Goal: Transaction & Acquisition: Subscribe to service/newsletter

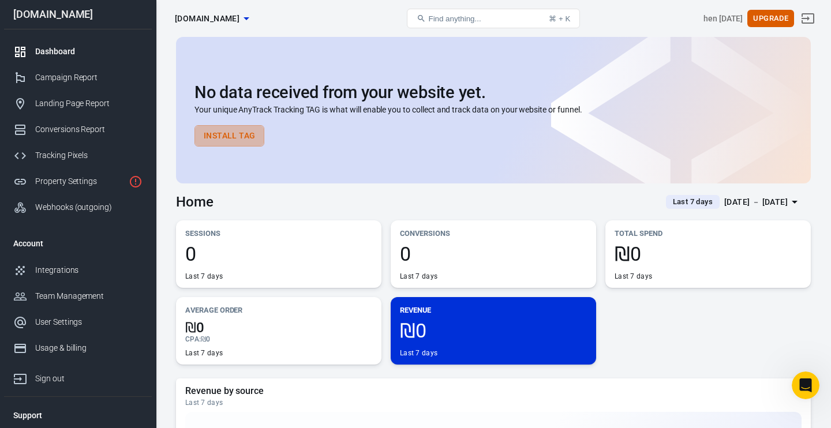
click at [245, 136] on button "Install Tag" at bounding box center [230, 135] width 70 height 21
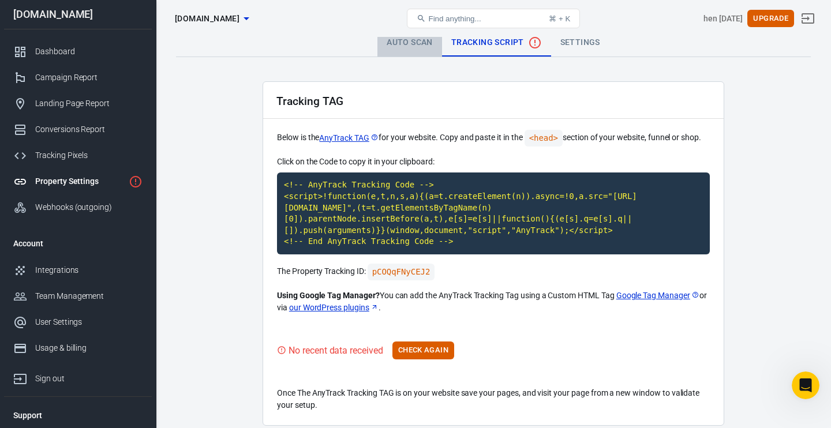
click at [413, 53] on link "Auto Scan" at bounding box center [409, 43] width 65 height 28
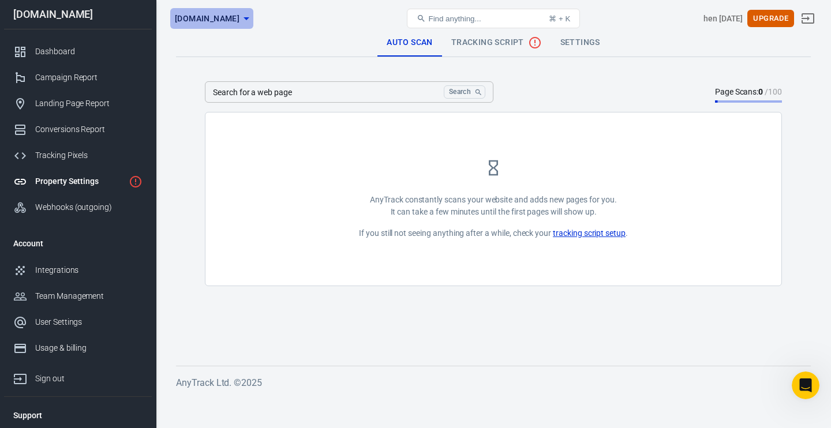
click at [253, 23] on icon "button" at bounding box center [247, 19] width 14 height 14
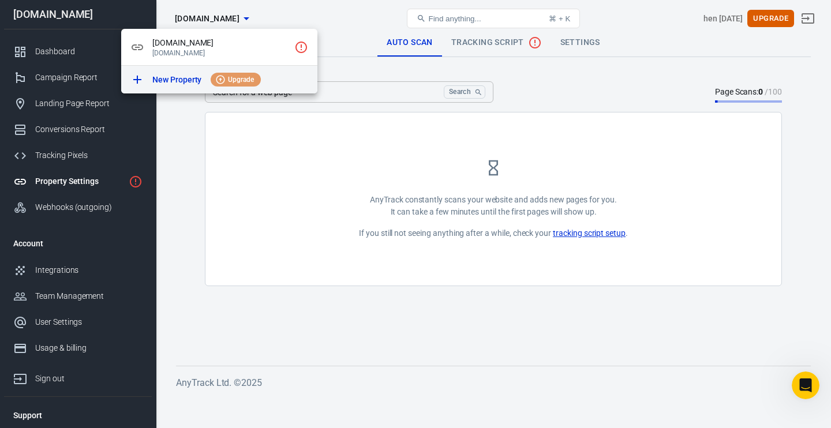
click at [156, 86] on div "New Property Upgrade" at bounding box center [230, 80] width 156 height 14
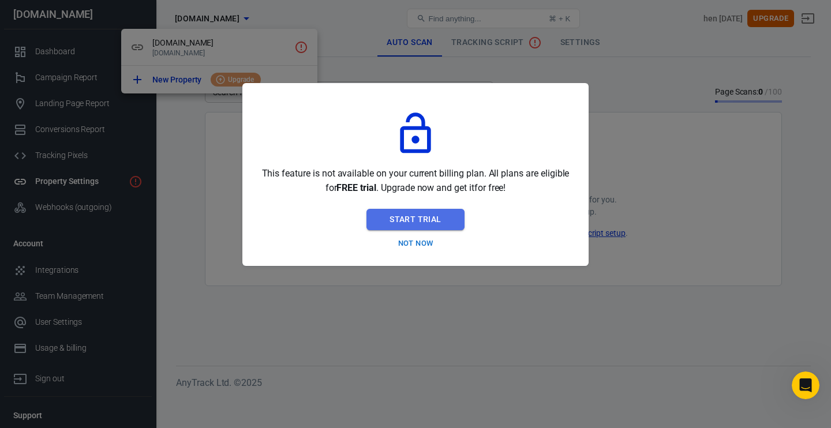
click at [410, 219] on button "Start Trial" at bounding box center [415, 219] width 98 height 21
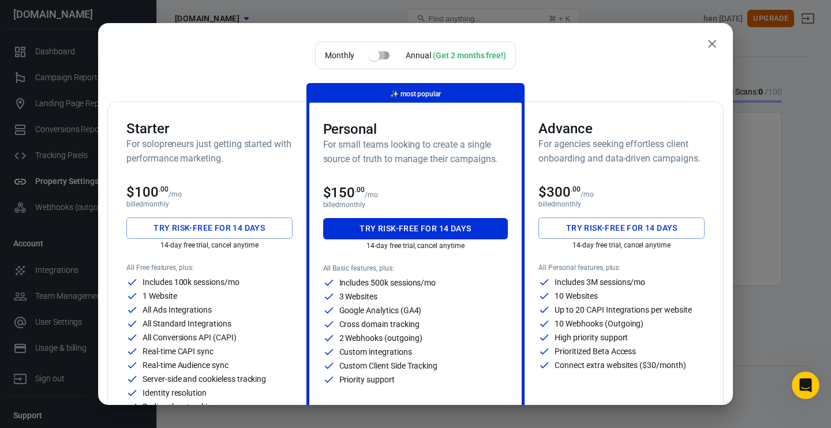
click at [387, 57] on input "checkbox" at bounding box center [374, 55] width 66 height 22
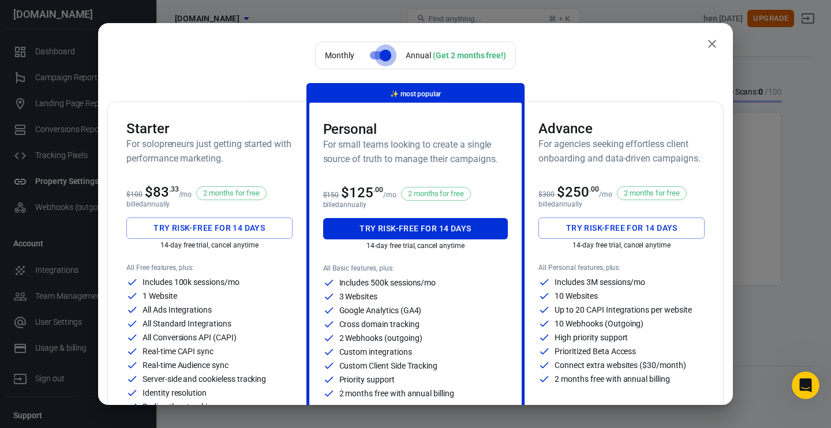
click at [387, 57] on input "checkbox" at bounding box center [386, 55] width 66 height 22
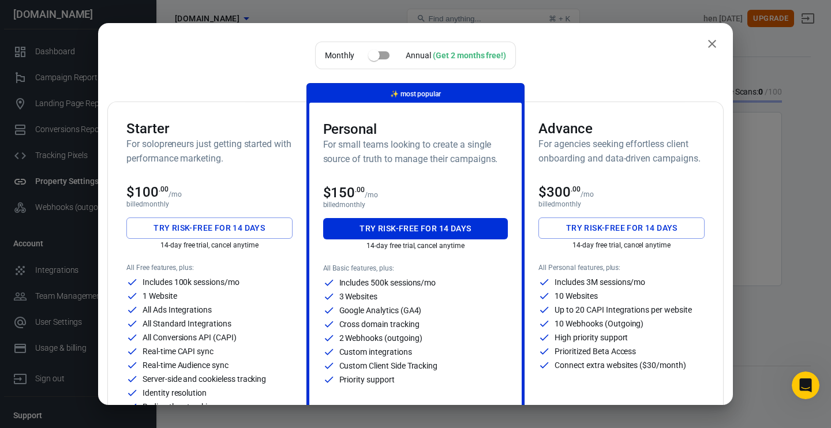
click at [387, 57] on input "checkbox" at bounding box center [374, 55] width 66 height 22
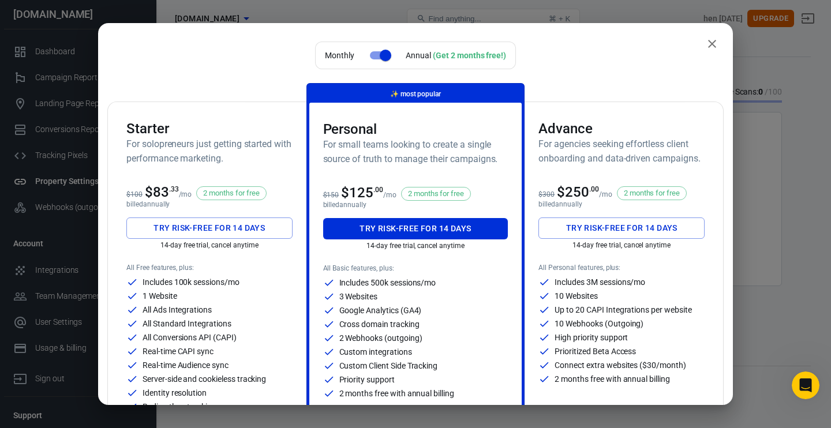
click at [384, 60] on input "checkbox" at bounding box center [386, 55] width 66 height 22
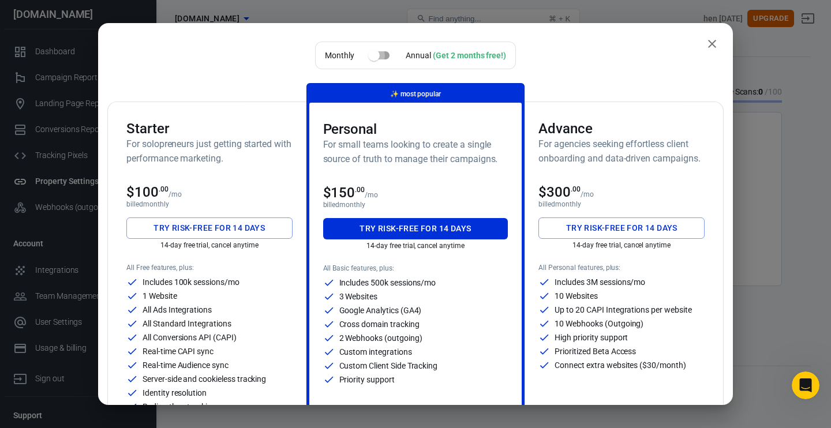
click at [384, 60] on input "checkbox" at bounding box center [374, 55] width 66 height 22
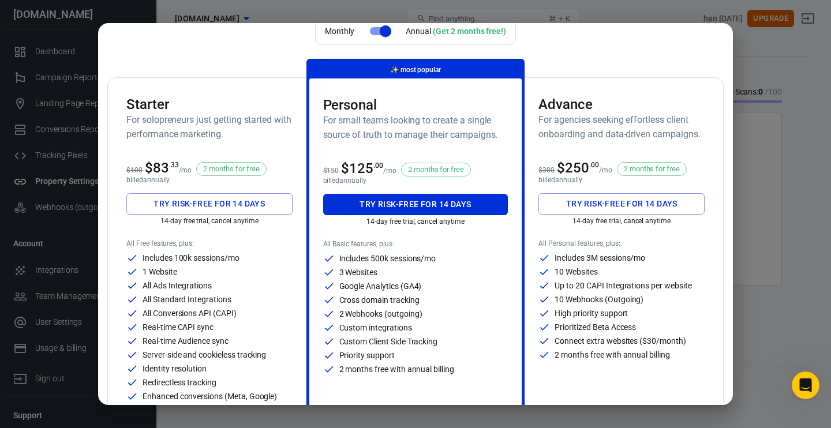
scroll to position [20, 0]
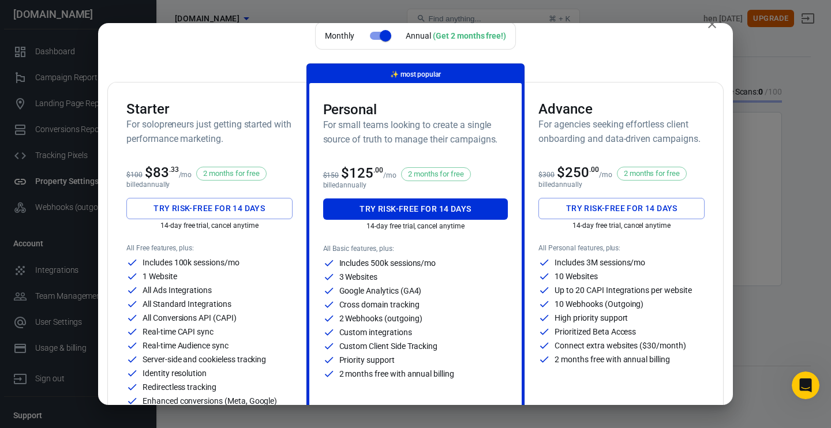
click at [381, 35] on input "checkbox" at bounding box center [386, 36] width 66 height 22
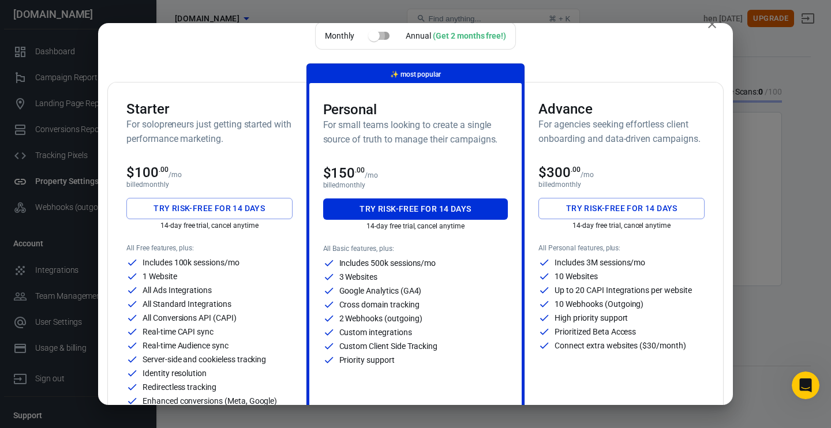
click at [381, 35] on input "checkbox" at bounding box center [374, 36] width 66 height 22
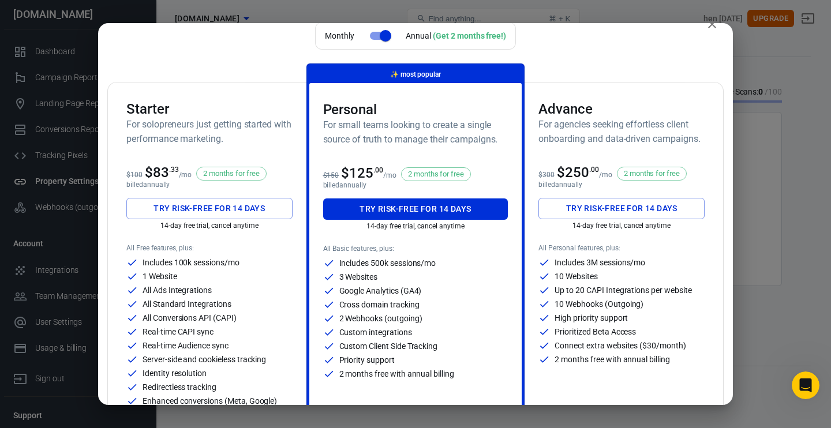
click at [381, 35] on input "checkbox" at bounding box center [386, 36] width 66 height 22
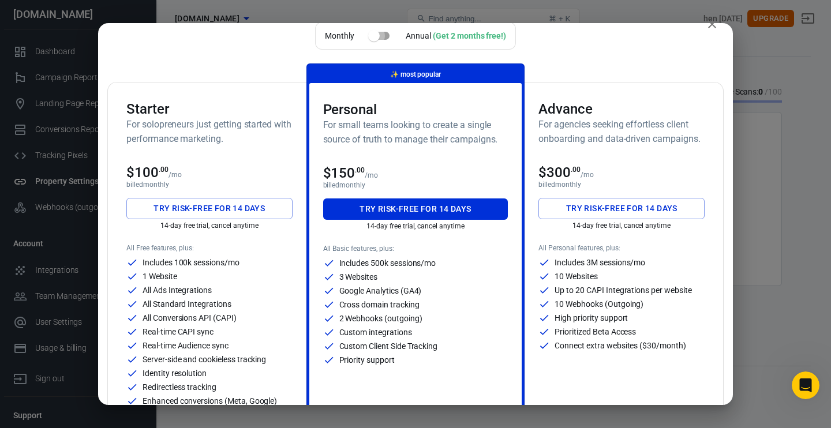
click at [381, 34] on input "checkbox" at bounding box center [374, 36] width 66 height 22
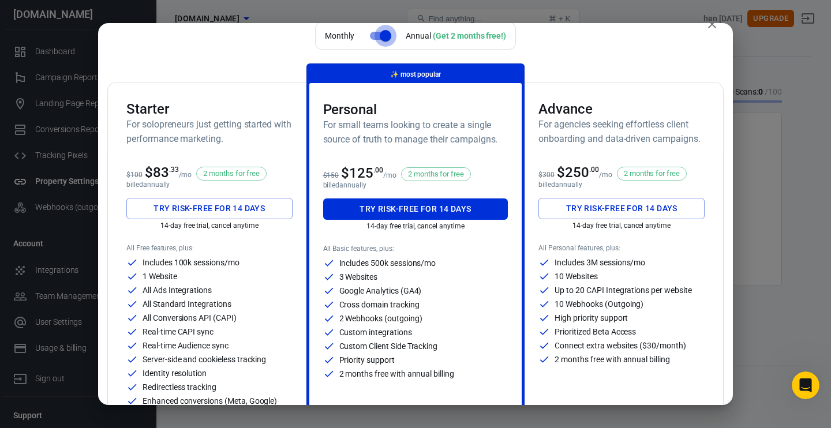
click at [380, 33] on input "checkbox" at bounding box center [386, 36] width 66 height 22
checkbox input "false"
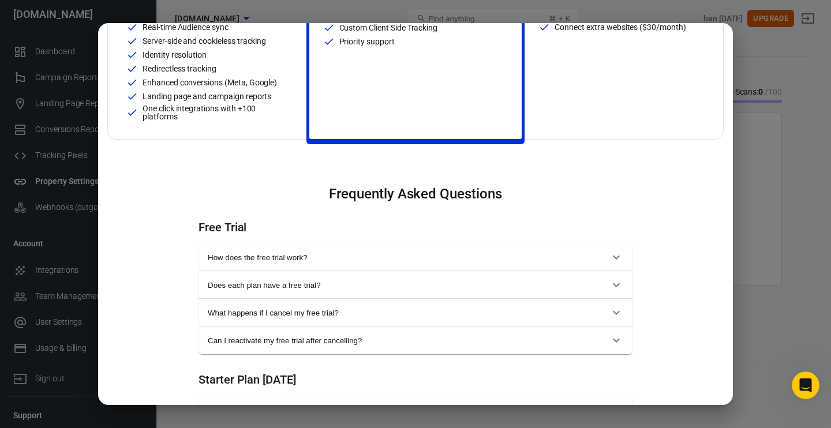
scroll to position [350, 0]
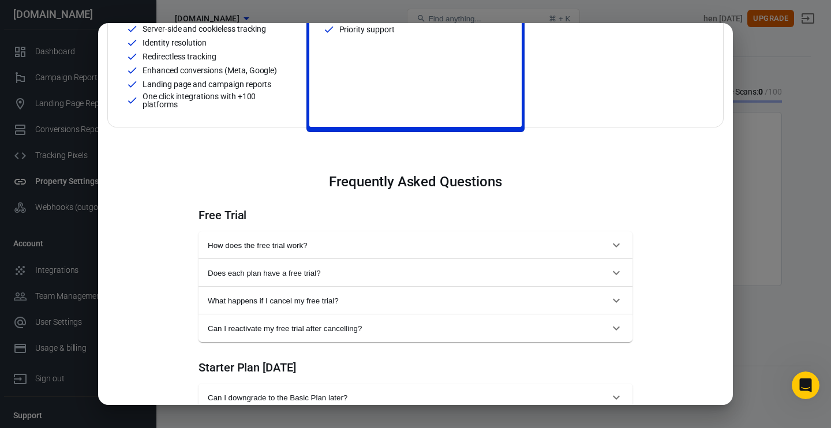
click at [594, 249] on span "How does the free trial work?" at bounding box center [409, 245] width 402 height 9
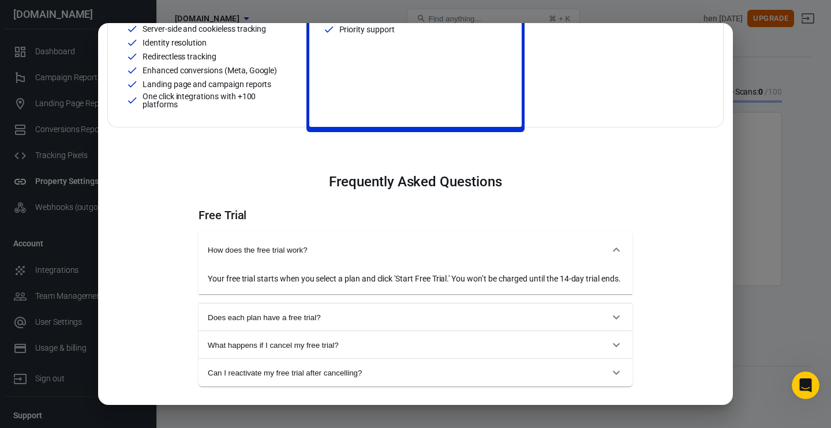
click at [594, 249] on span "How does the free trial work?" at bounding box center [409, 250] width 402 height 9
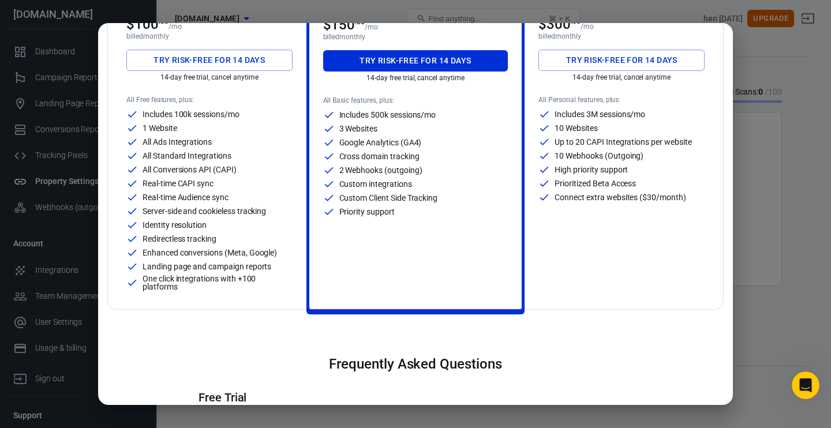
scroll to position [0, 0]
